Goal: Find specific page/section: Find specific page/section

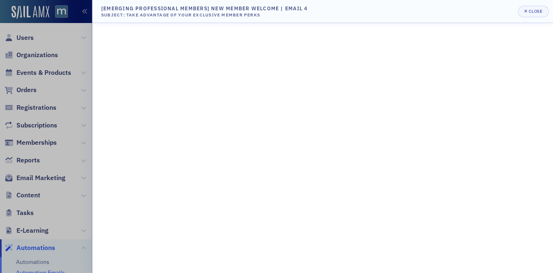
scroll to position [497, 0]
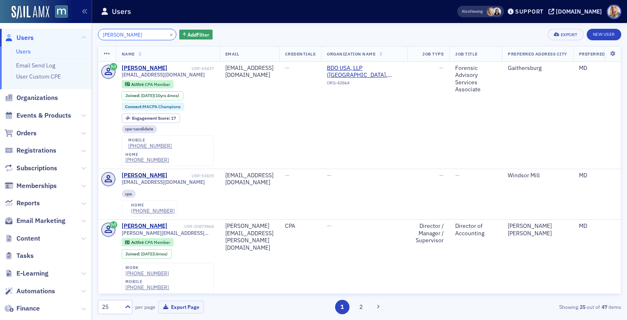
drag, startPoint x: 135, startPoint y: 35, endPoint x: 79, endPoint y: 33, distance: 56.8
click at [79, 33] on div "Users Users Email Send Log User Custom CPE Organizations Events & Products Orde…" at bounding box center [313, 160] width 627 height 320
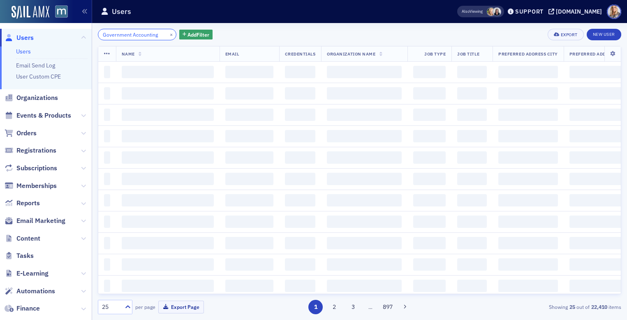
scroll to position [0, 2]
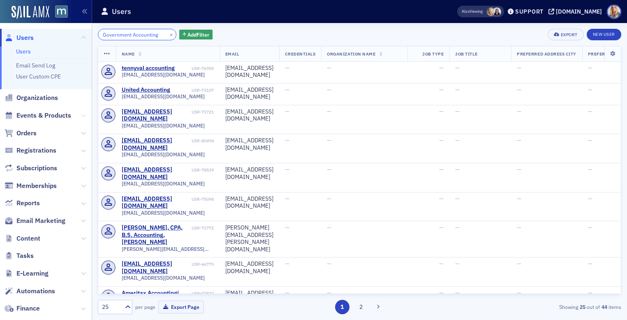
type input "Government Accounting"
click at [85, 116] on icon at bounding box center [83, 115] width 5 height 5
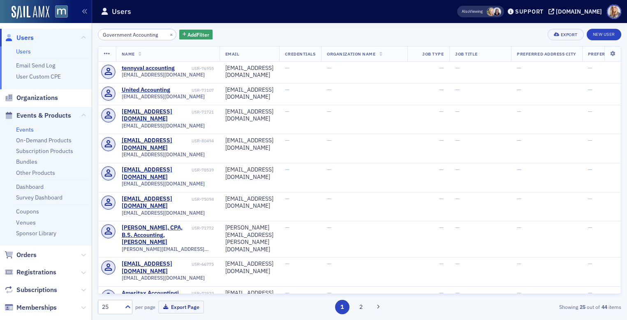
click at [26, 127] on link "Events" at bounding box center [25, 129] width 18 height 7
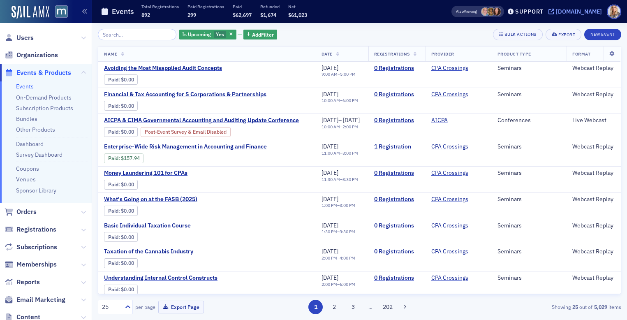
click at [574, 12] on div "[DOMAIN_NAME]" at bounding box center [579, 11] width 46 height 7
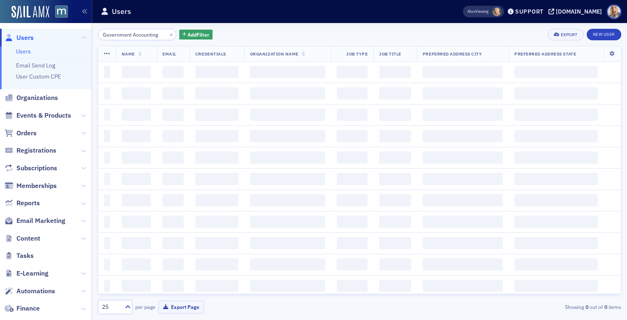
scroll to position [0, 2]
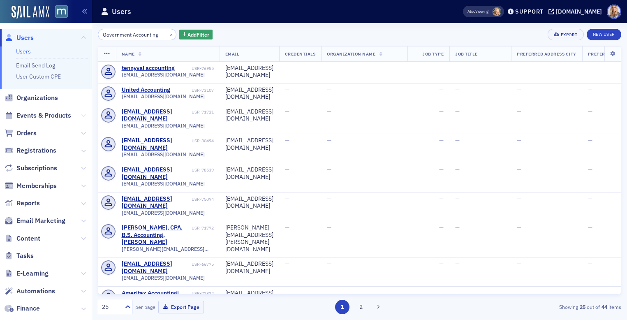
click at [85, 116] on icon at bounding box center [83, 115] width 5 height 5
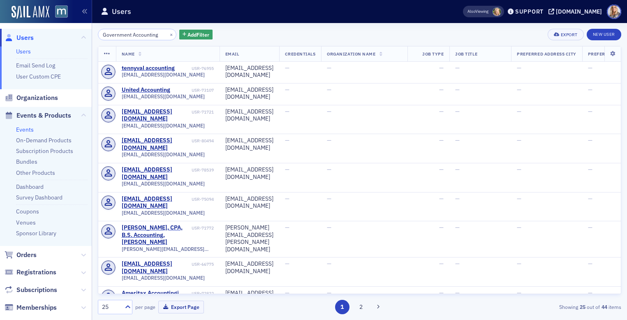
click at [20, 132] on link "Events" at bounding box center [25, 129] width 18 height 7
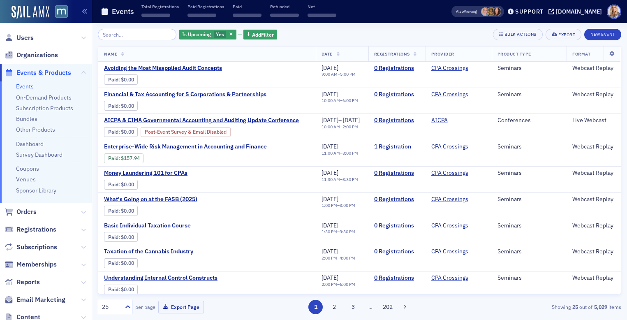
click at [132, 35] on input "search" at bounding box center [137, 35] width 79 height 12
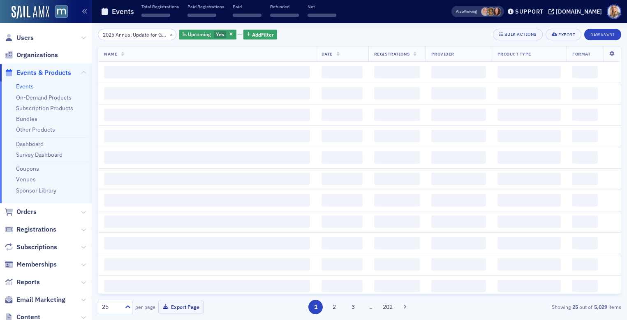
scroll to position [0, 88]
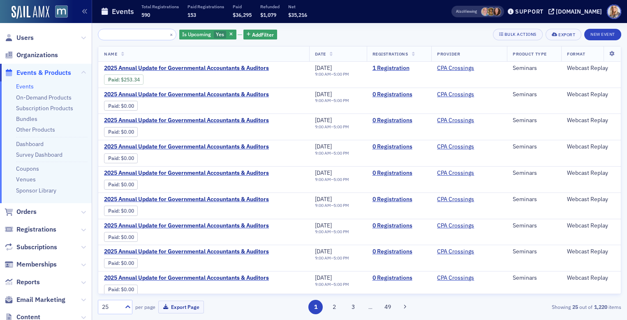
type input "2025 Annual Update for Governmental Accountants & Auditors"
